Goal: Information Seeking & Learning: Learn about a topic

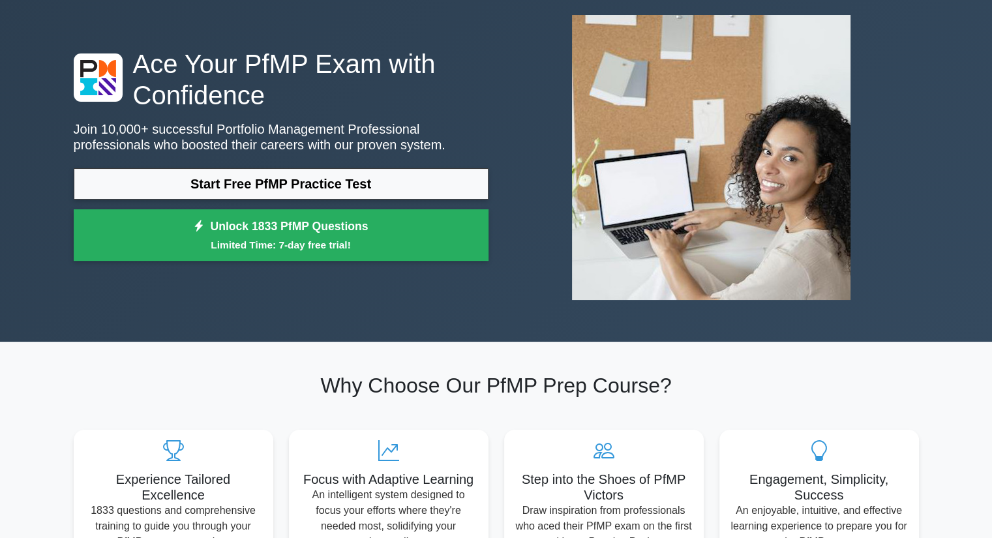
scroll to position [65, 0]
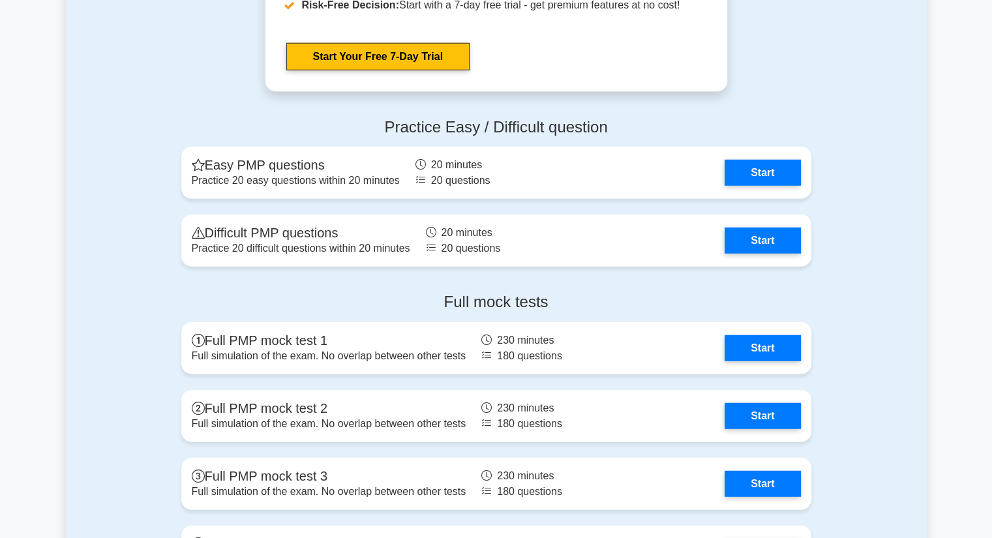
scroll to position [3521, 0]
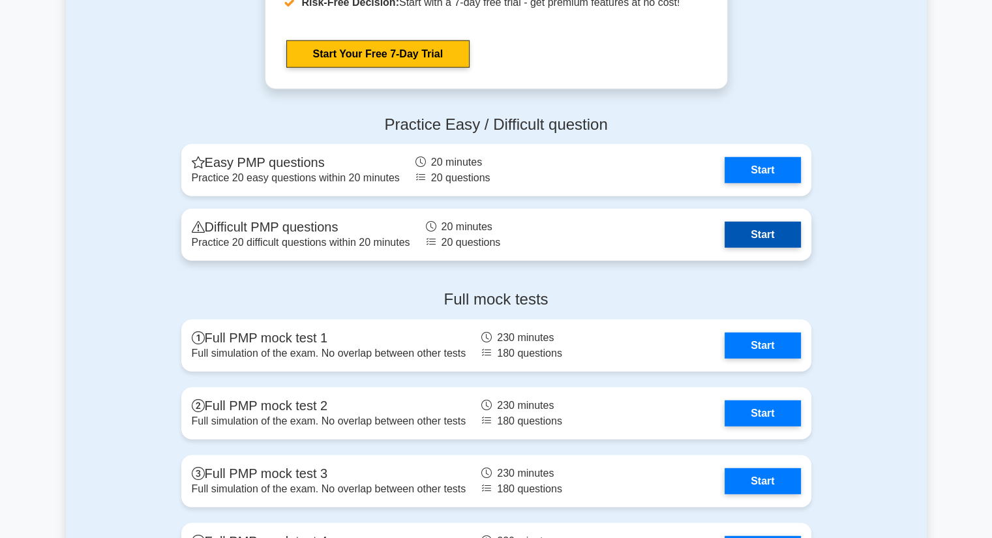
click at [745, 239] on link "Start" at bounding box center [762, 235] width 76 height 26
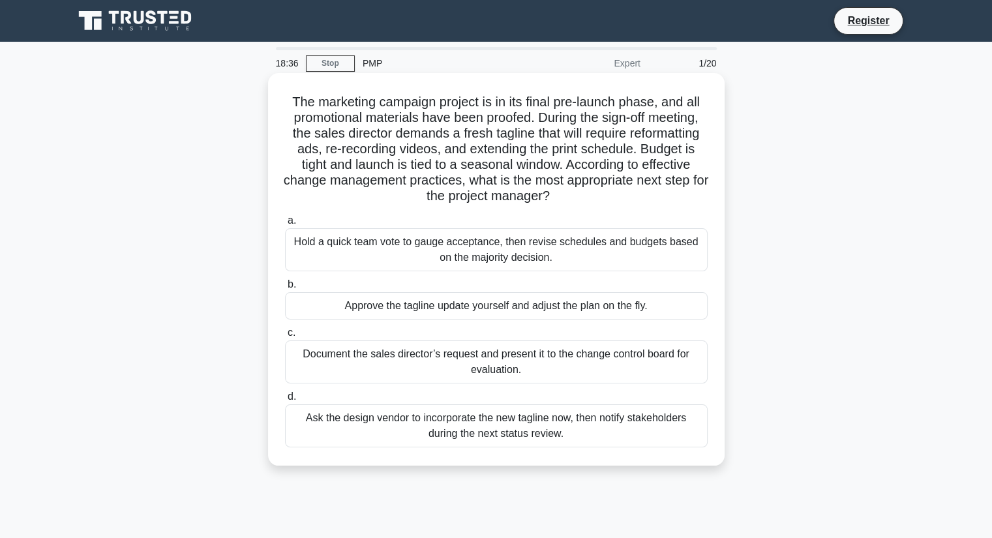
click at [442, 364] on div "Document the sales director’s request and present it to the change control boar…" at bounding box center [496, 361] width 423 height 43
click at [285, 337] on input "c. Document the sales director’s request and present it to the change control b…" at bounding box center [285, 333] width 0 height 8
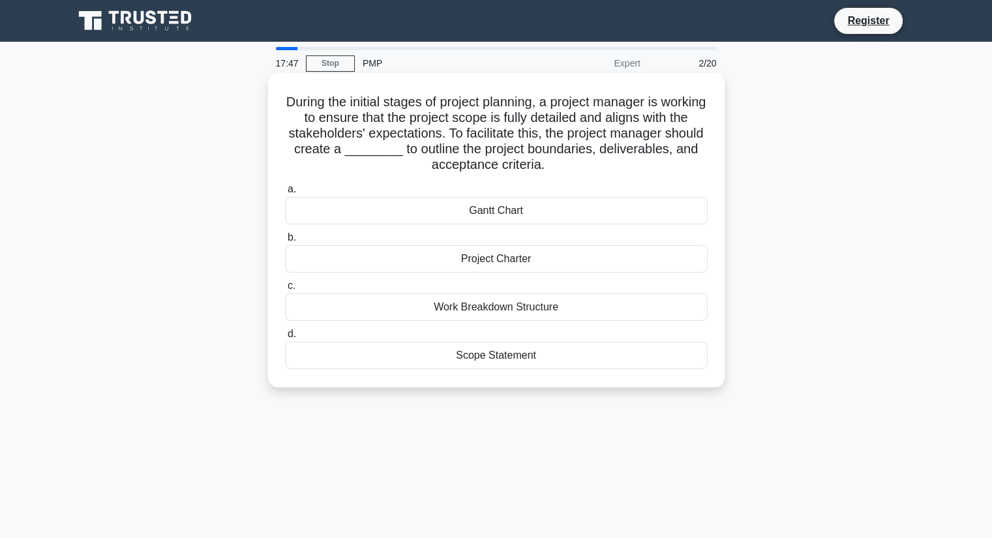
click at [426, 304] on div "Work Breakdown Structure" at bounding box center [496, 306] width 423 height 27
click at [285, 290] on input "c. Work Breakdown Structure" at bounding box center [285, 286] width 0 height 8
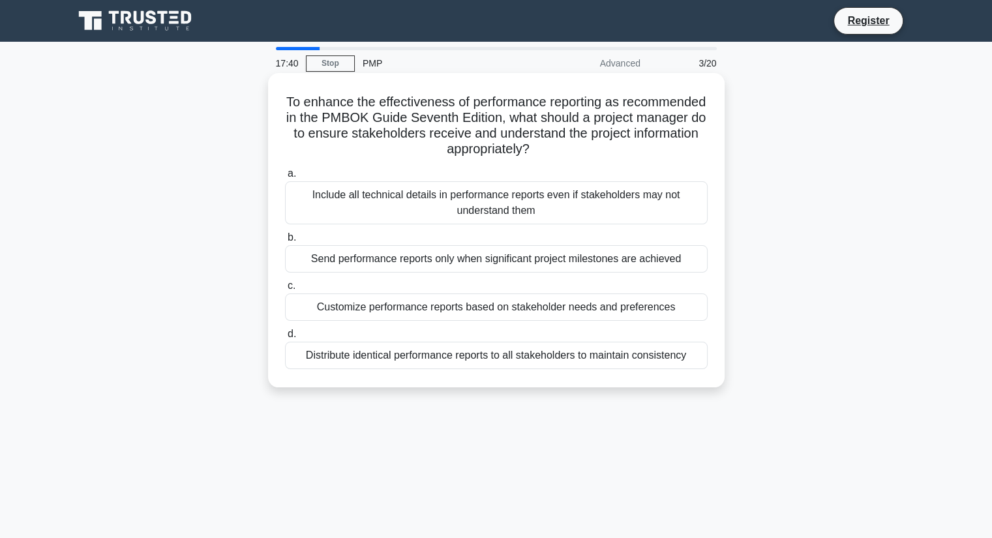
click at [426, 204] on div "Include all technical details in performance reports even if stakeholders may n…" at bounding box center [496, 202] width 423 height 43
click at [285, 178] on input "a. Include all technical details in performance reports even if stakeholders ma…" at bounding box center [285, 174] width 0 height 8
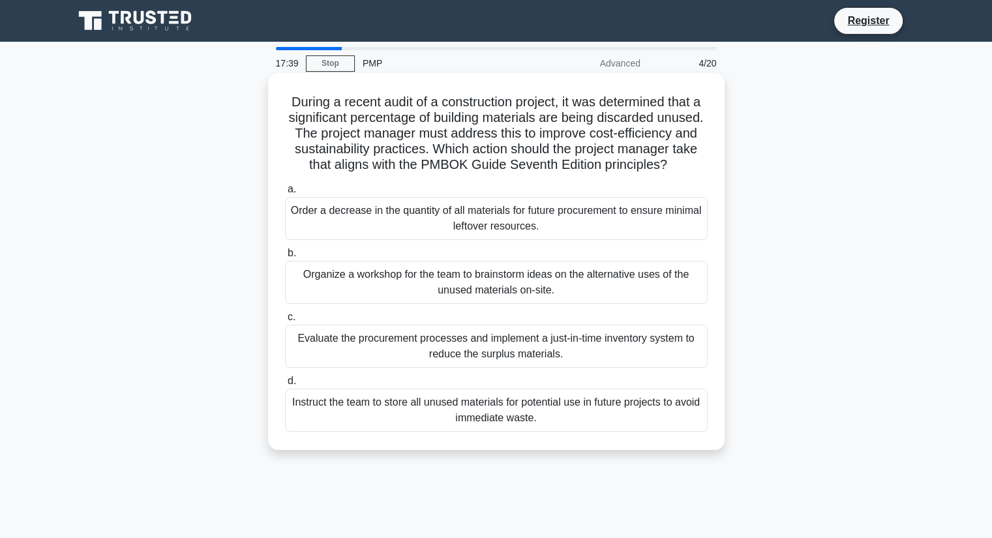
click at [439, 233] on div "Order a decrease in the quantity of all materials for future procurement to ens…" at bounding box center [496, 218] width 423 height 43
click at [285, 194] on input "a. Order a decrease in the quantity of all materials for future procurement to …" at bounding box center [285, 189] width 0 height 8
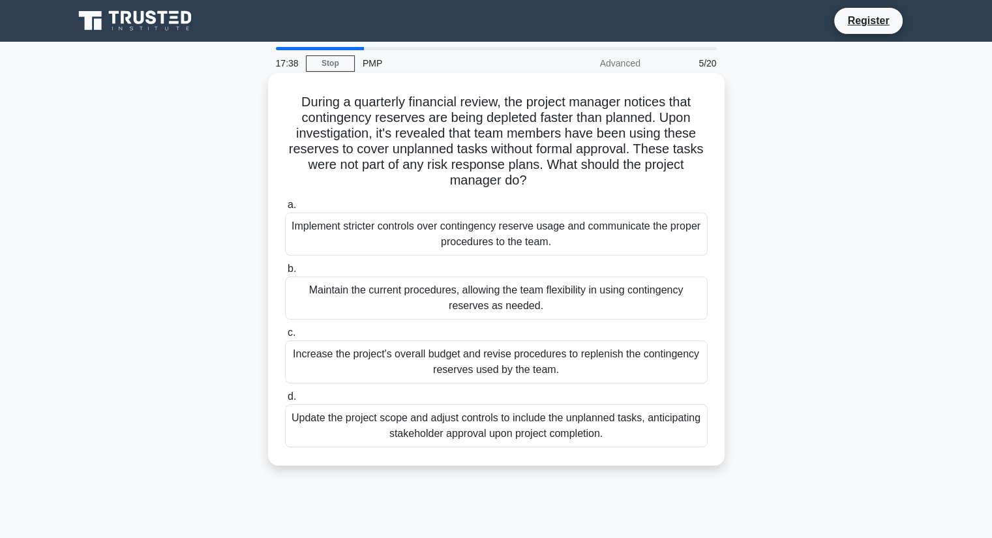
click at [452, 286] on div "Maintain the current procedures, allowing the team flexibility in using conting…" at bounding box center [496, 297] width 423 height 43
click at [285, 273] on input "b. Maintain the current procedures, allowing the team flexibility in using cont…" at bounding box center [285, 269] width 0 height 8
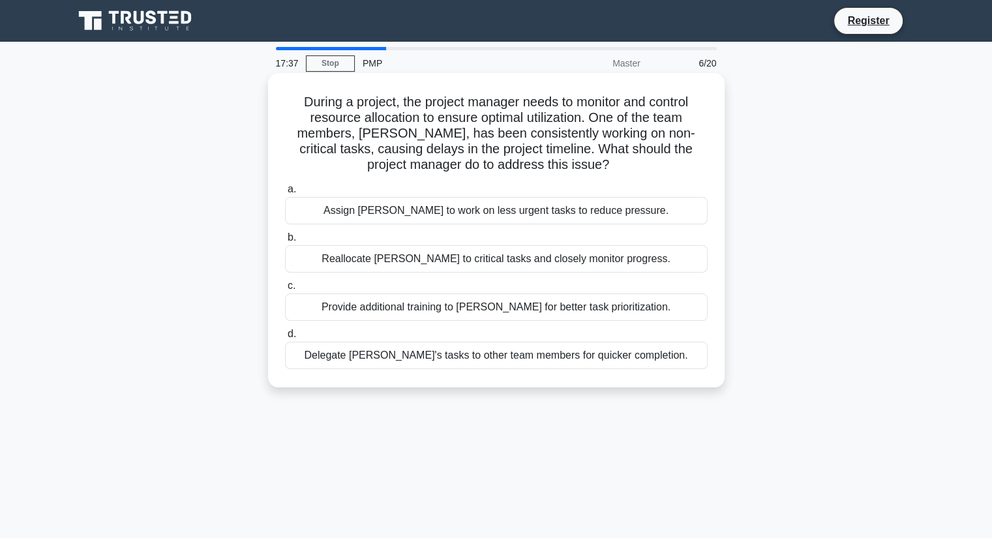
click at [452, 251] on div "Reallocate John to critical tasks and closely monitor progress." at bounding box center [496, 258] width 423 height 27
click at [285, 242] on input "b. Reallocate John to critical tasks and closely monitor progress." at bounding box center [285, 237] width 0 height 8
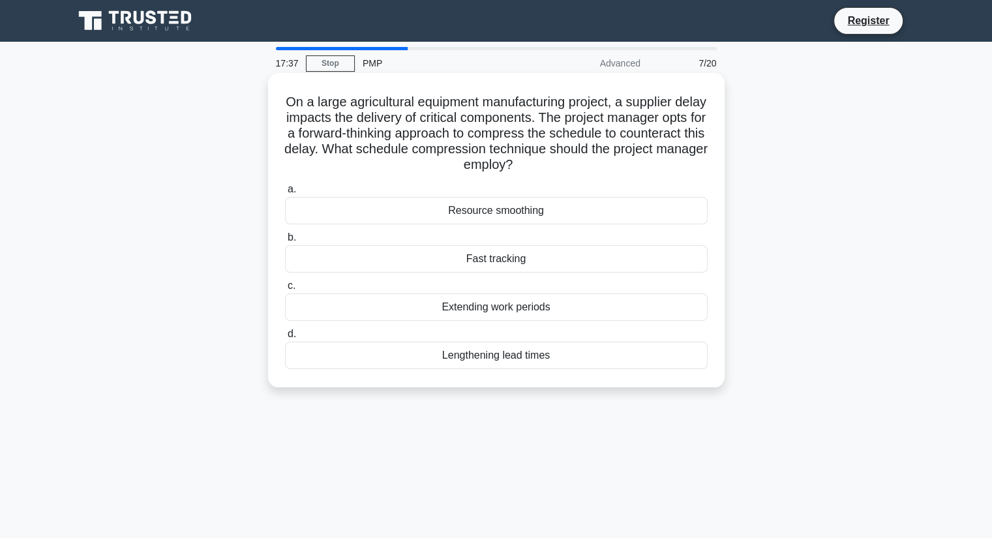
click at [454, 267] on div "Fast tracking" at bounding box center [496, 258] width 423 height 27
click at [285, 242] on input "b. Fast tracking" at bounding box center [285, 237] width 0 height 8
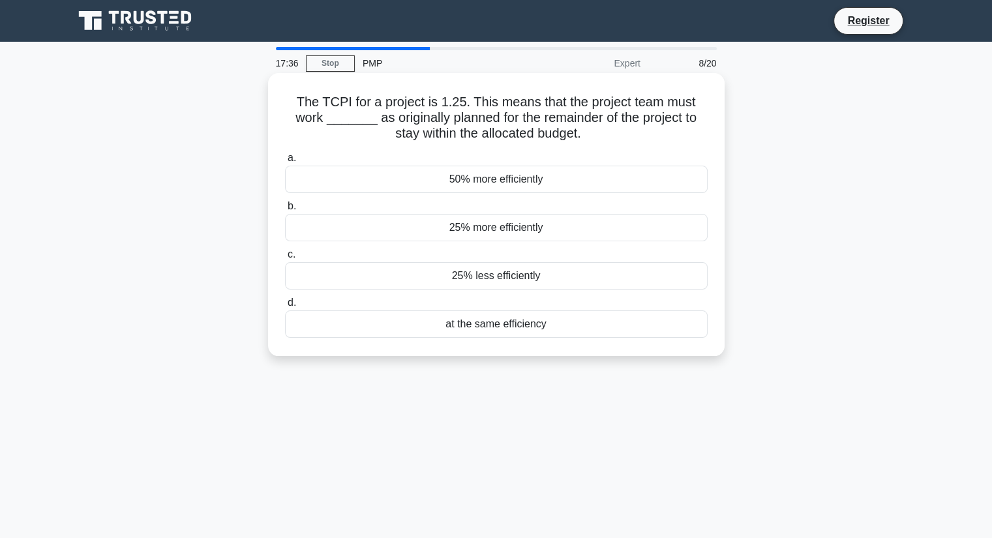
click at [456, 273] on div "25% less efficiently" at bounding box center [496, 275] width 423 height 27
click at [285, 259] on input "c. 25% less efficiently" at bounding box center [285, 254] width 0 height 8
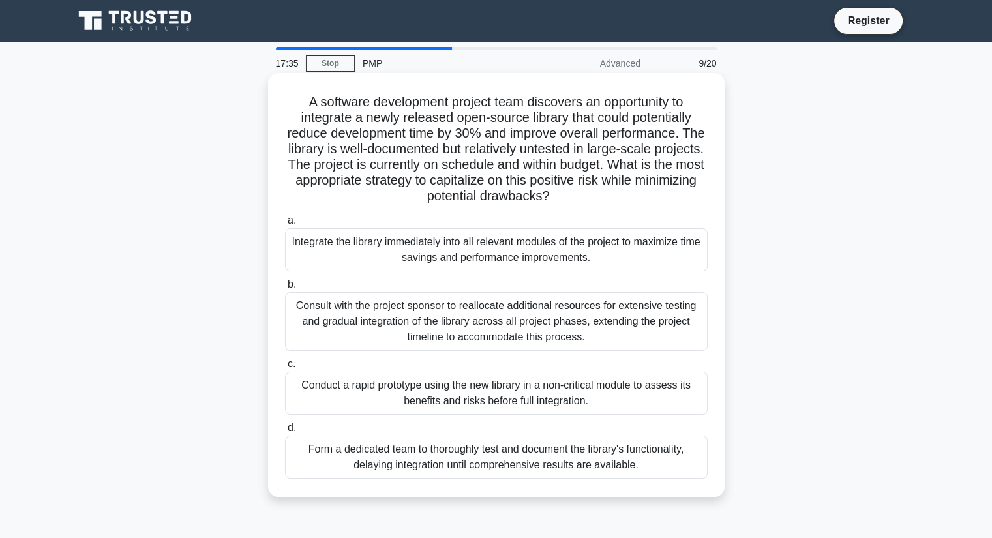
click at [463, 314] on div "Consult with the project sponsor to reallocate additional resources for extensi…" at bounding box center [496, 321] width 423 height 59
click at [285, 289] on input "b. Consult with the project sponsor to reallocate additional resources for exte…" at bounding box center [285, 284] width 0 height 8
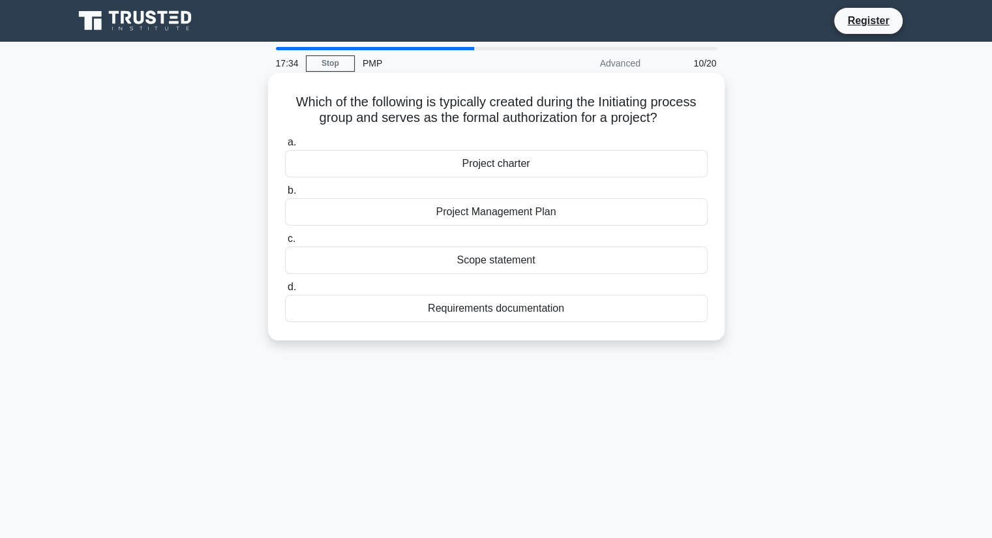
click at [463, 310] on div "Requirements documentation" at bounding box center [496, 308] width 423 height 27
click at [285, 291] on input "d. Requirements documentation" at bounding box center [285, 287] width 0 height 8
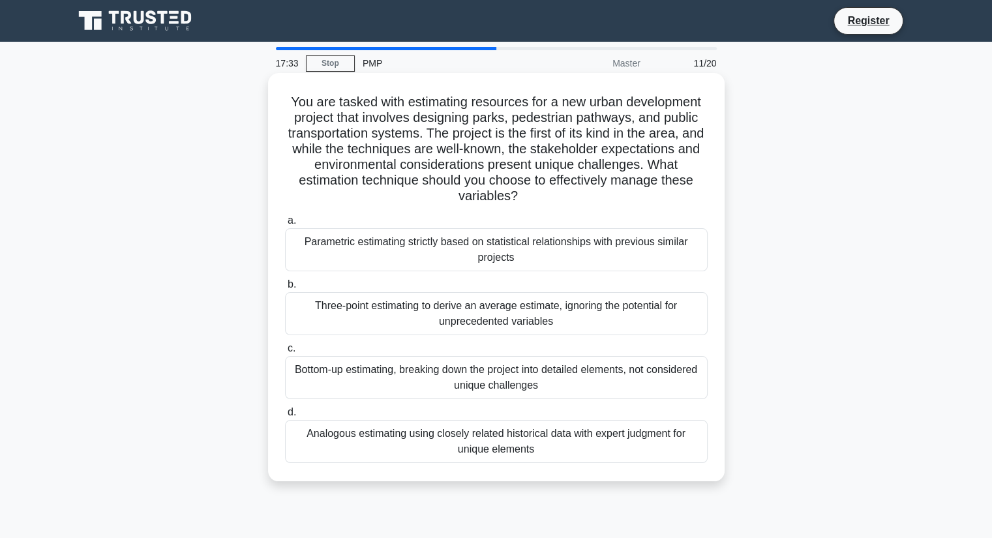
click at [463, 300] on div "Three-point estimating to derive an average estimate, ignoring the potential fo…" at bounding box center [496, 313] width 423 height 43
click at [285, 289] on input "b. Three-point estimating to derive an average estimate, ignoring the potential…" at bounding box center [285, 284] width 0 height 8
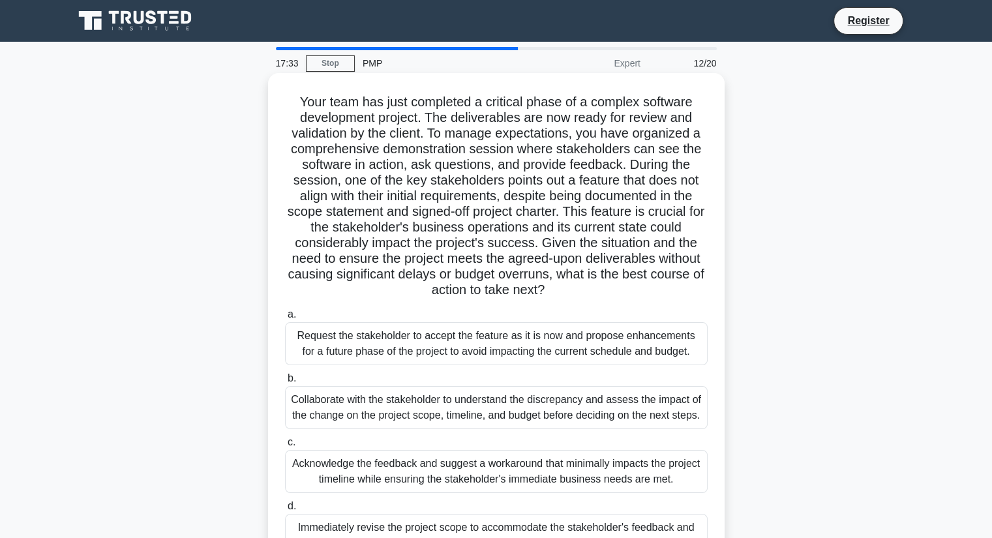
click at [464, 346] on div "Request the stakeholder to accept the feature as it is now and propose enhancem…" at bounding box center [496, 343] width 423 height 43
click at [285, 319] on input "a. Request the stakeholder to accept the feature as it is now and propose enhan…" at bounding box center [285, 314] width 0 height 8
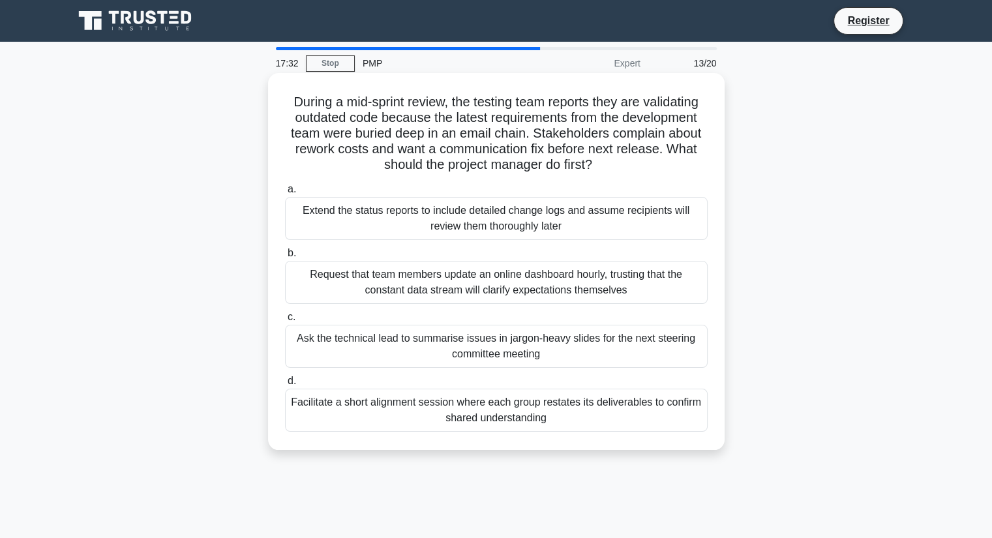
click at [465, 351] on div "Ask the technical lead to summarise issues in jargon-heavy slides for the next …" at bounding box center [496, 346] width 423 height 43
click at [285, 321] on input "c. Ask the technical lead to summarise issues in jargon-heavy slides for the ne…" at bounding box center [285, 317] width 0 height 8
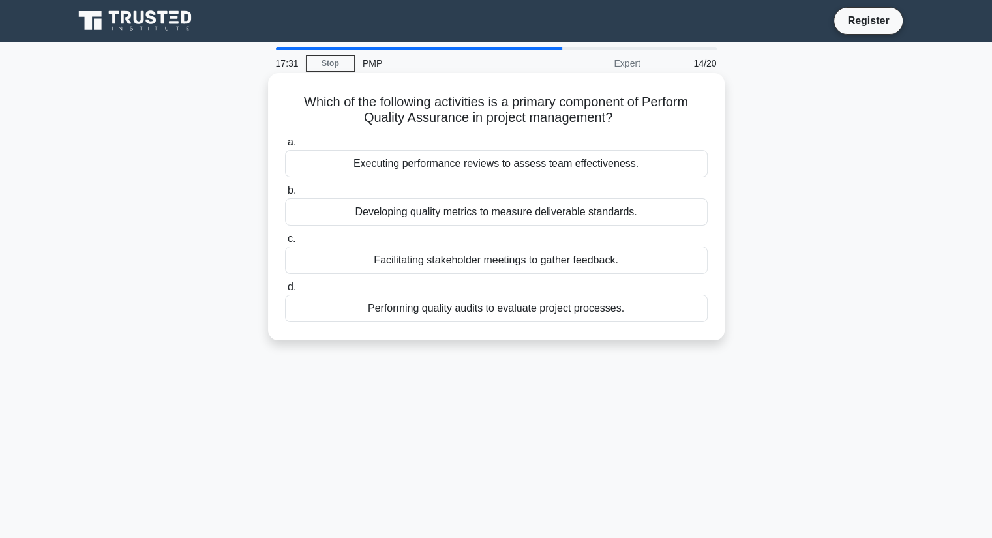
click at [462, 312] on div "Performing quality audits to evaluate project processes." at bounding box center [496, 308] width 423 height 27
click at [285, 291] on input "d. Performing quality audits to evaluate project processes." at bounding box center [285, 287] width 0 height 8
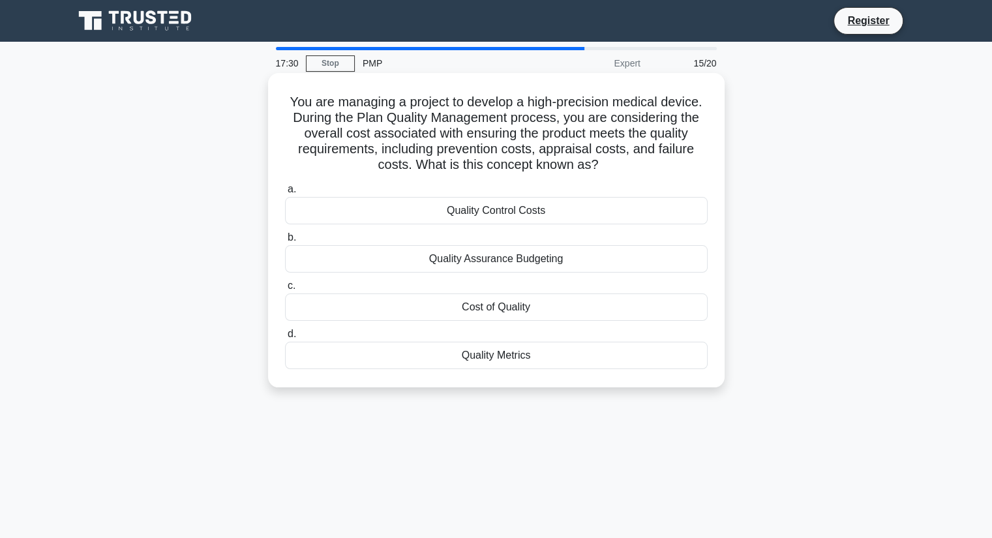
click at [462, 310] on div "Cost of Quality" at bounding box center [496, 306] width 423 height 27
click at [285, 290] on input "c. Cost of Quality" at bounding box center [285, 286] width 0 height 8
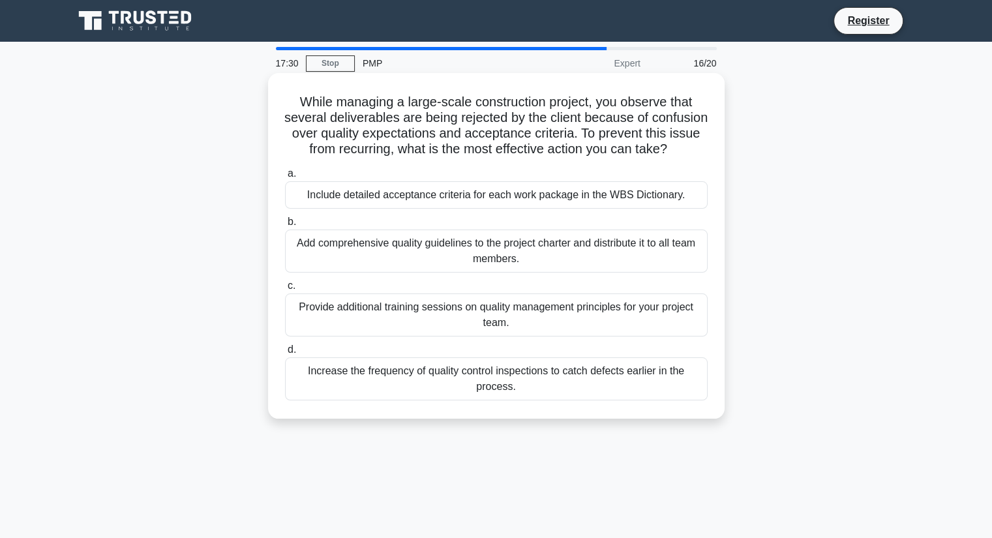
click at [463, 325] on div "Provide additional training sessions on quality management principles for your …" at bounding box center [496, 314] width 423 height 43
click at [285, 290] on input "c. Provide additional training sessions on quality management principles for yo…" at bounding box center [285, 286] width 0 height 8
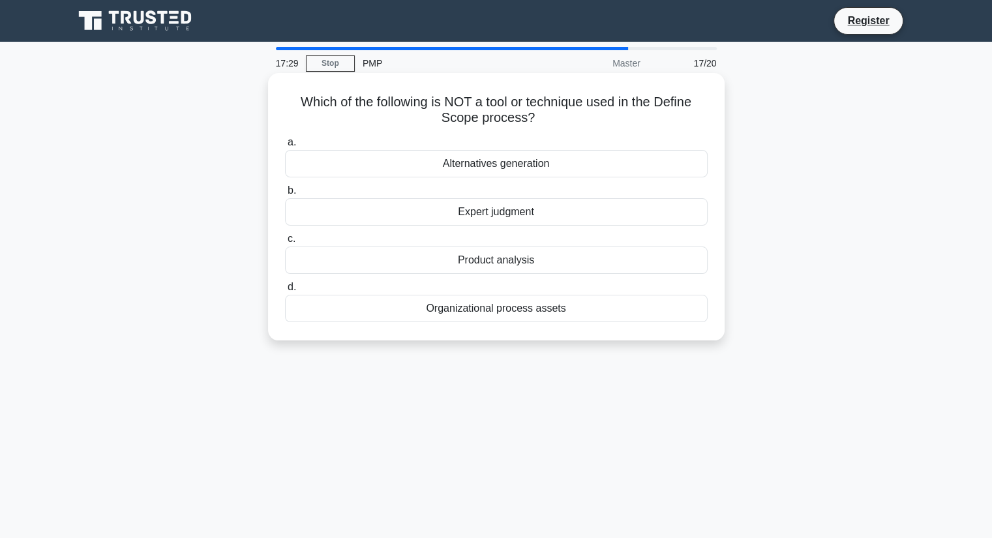
click at [463, 310] on div "Organizational process assets" at bounding box center [496, 308] width 423 height 27
click at [285, 291] on input "d. Organizational process assets" at bounding box center [285, 287] width 0 height 8
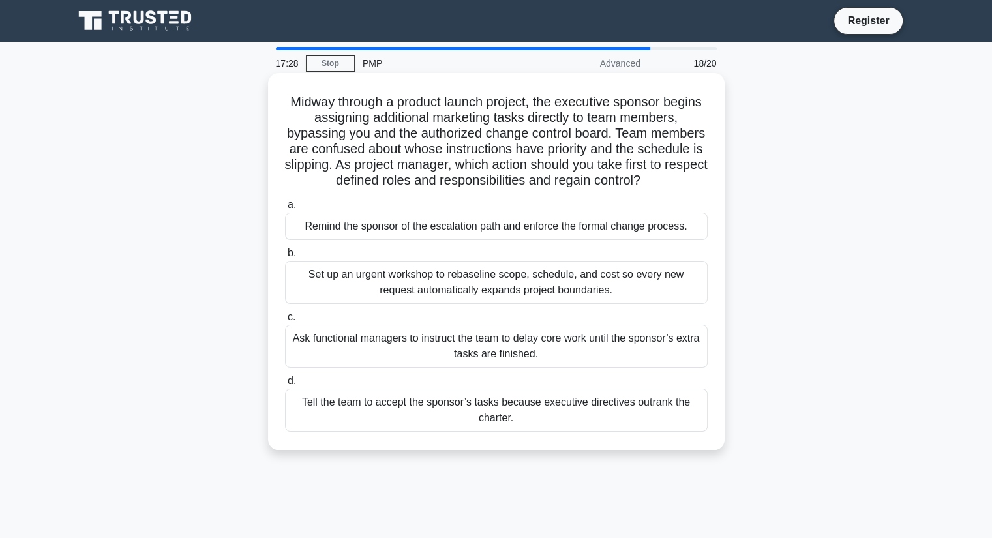
click at [464, 334] on div "Ask functional managers to instruct the team to delay core work until the spons…" at bounding box center [496, 346] width 423 height 43
click at [285, 321] on input "c. Ask functional managers to instruct the team to delay core work until the sp…" at bounding box center [285, 317] width 0 height 8
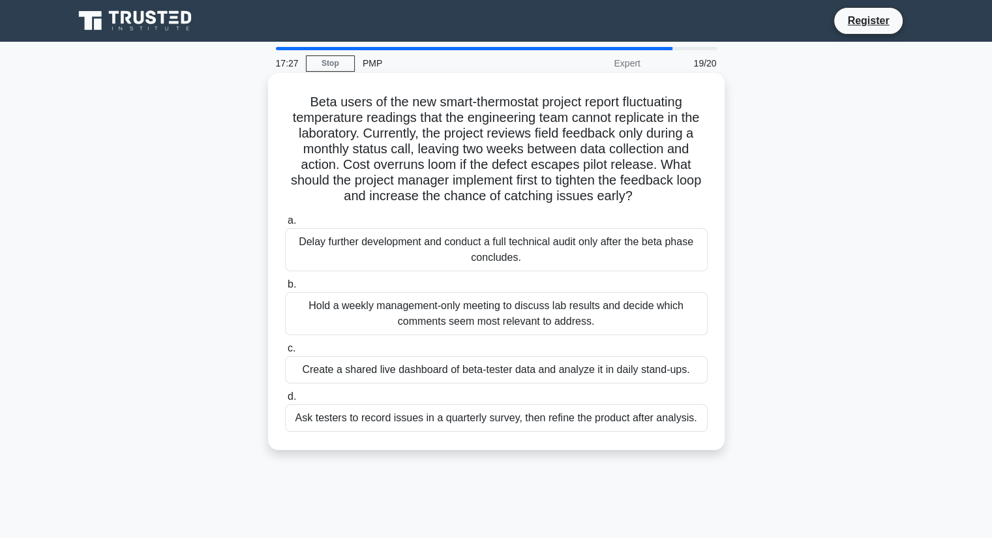
click at [469, 370] on div "Create a shared live dashboard of beta-tester data and analyze it in daily stan…" at bounding box center [496, 369] width 423 height 27
click at [285, 353] on input "c. Create a shared live dashboard of beta-tester data and analyze it in daily s…" at bounding box center [285, 348] width 0 height 8
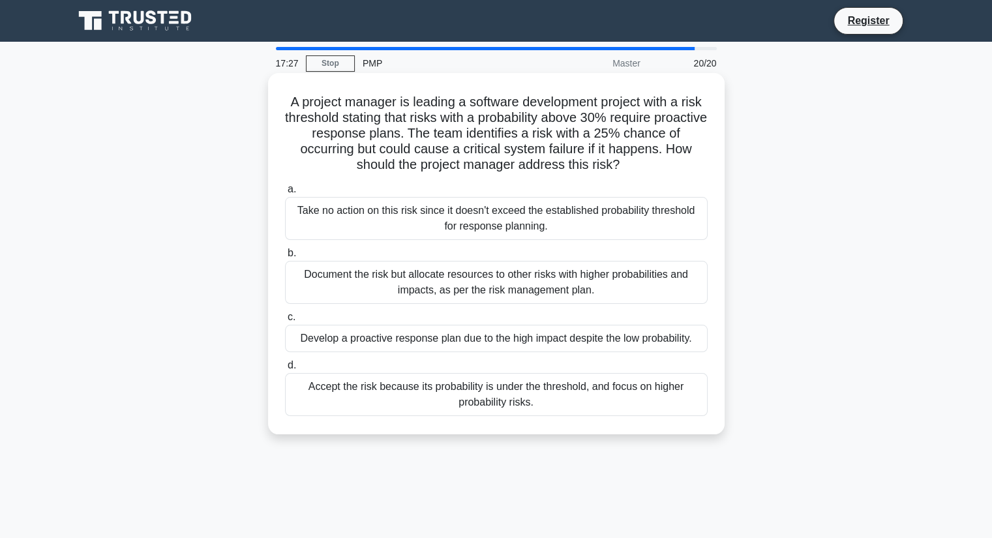
click at [469, 391] on div "Accept the risk because its probability is under the threshold, and focus on hi…" at bounding box center [496, 394] width 423 height 43
click at [285, 370] on input "d. Accept the risk because its probability is under the threshold, and focus on…" at bounding box center [285, 365] width 0 height 8
